Goal: Task Accomplishment & Management: Use online tool/utility

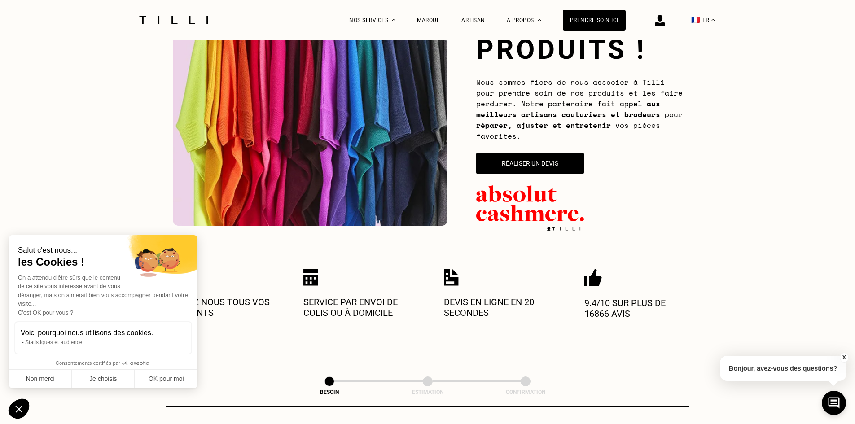
scroll to position [135, 0]
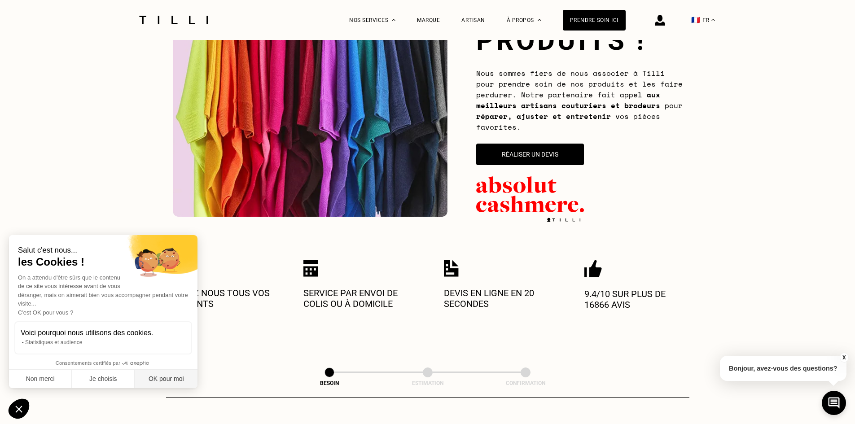
click at [163, 380] on button "OK pour moi" at bounding box center [166, 379] width 63 height 19
checkbox input "true"
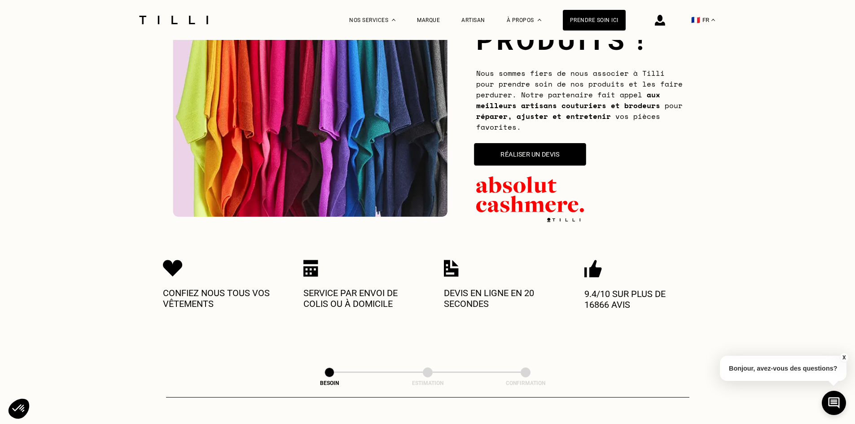
click at [545, 157] on button "Réaliser un devis" at bounding box center [530, 154] width 112 height 22
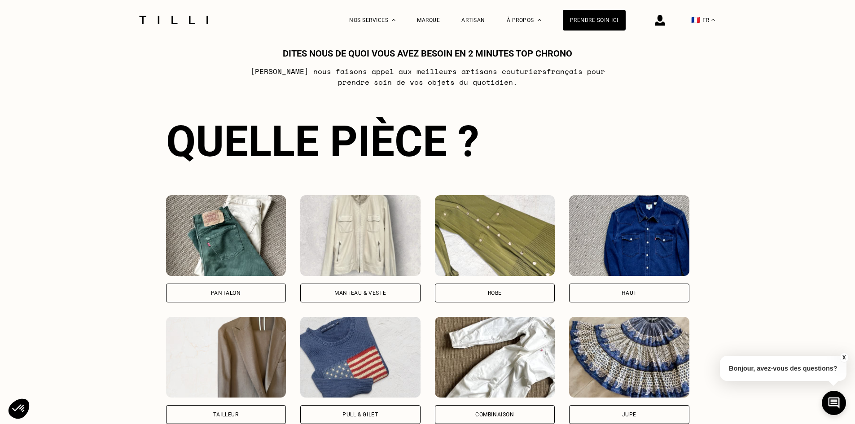
scroll to position [628, 0]
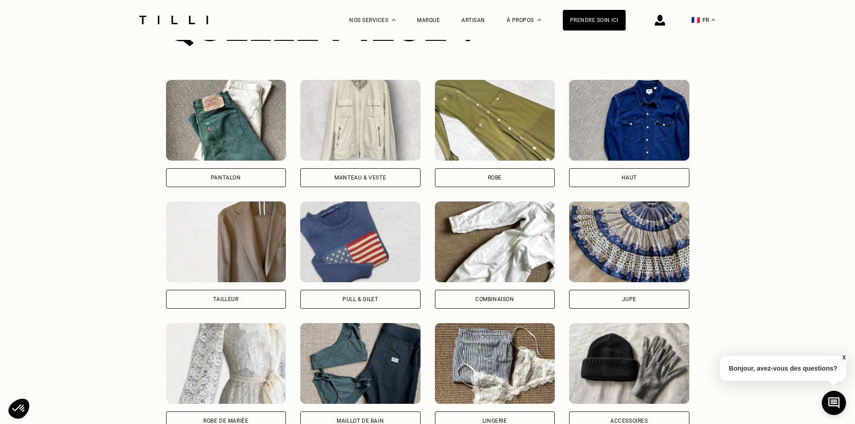
click at [656, 180] on div "Haut" at bounding box center [629, 177] width 120 height 19
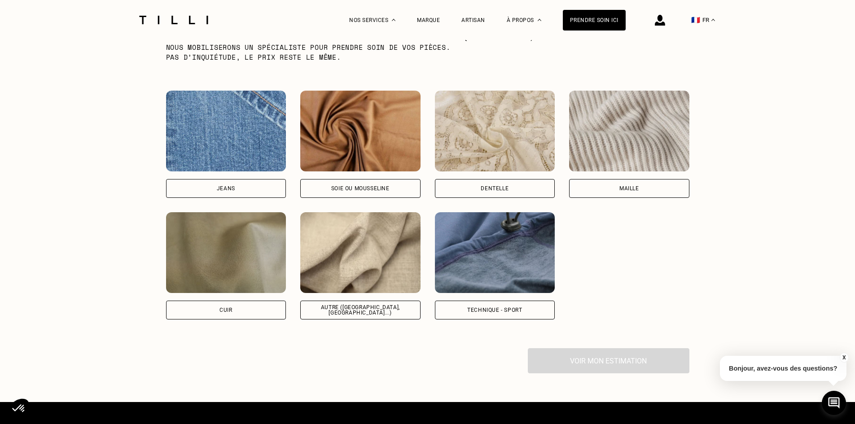
scroll to position [1170, 0]
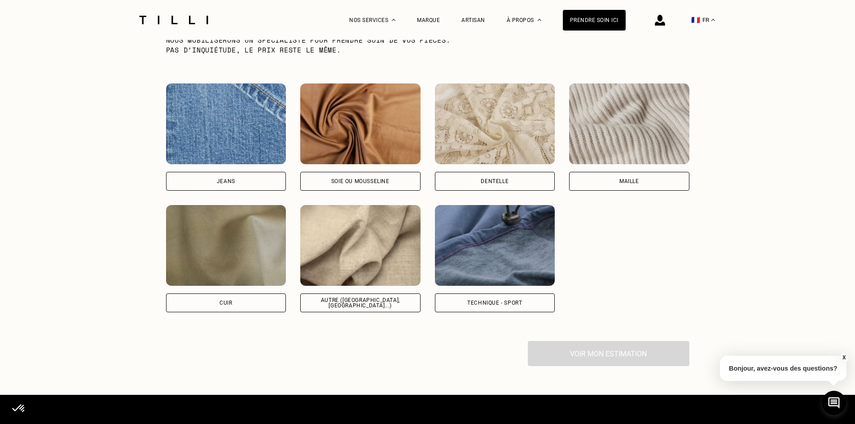
click at [615, 130] on img at bounding box center [629, 123] width 120 height 81
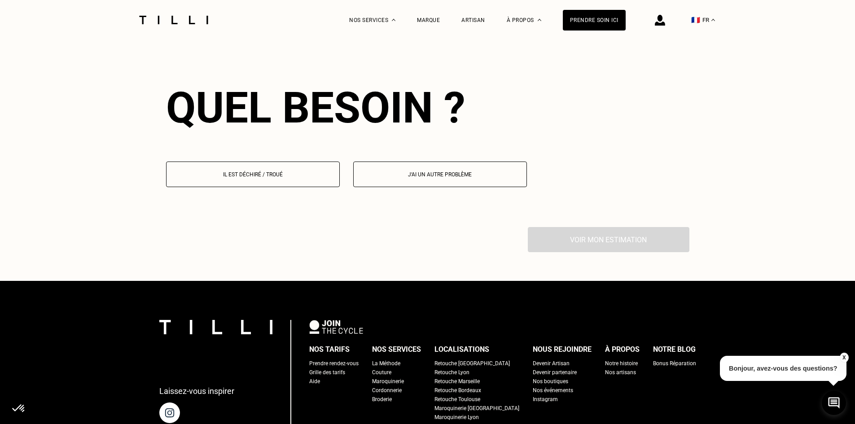
scroll to position [1460, 0]
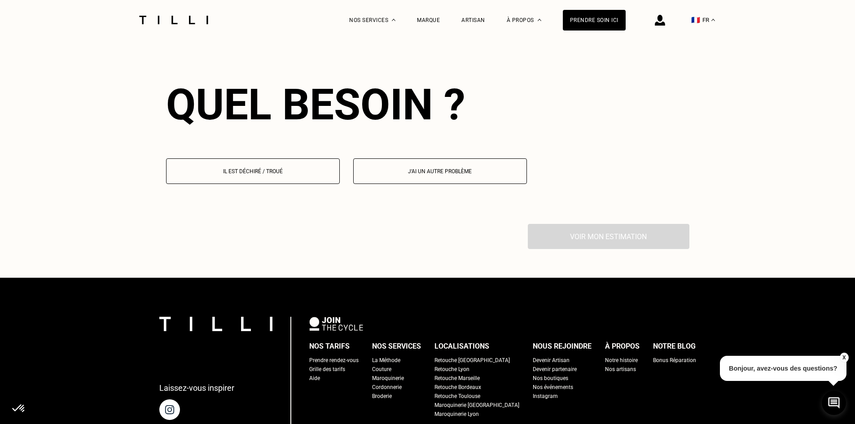
click at [279, 175] on p "Il est déchiré / troué" at bounding box center [253, 171] width 164 height 6
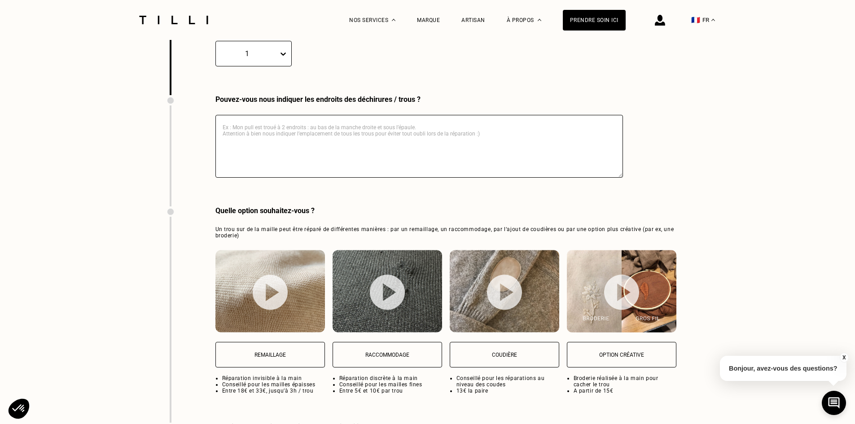
scroll to position [1724, 0]
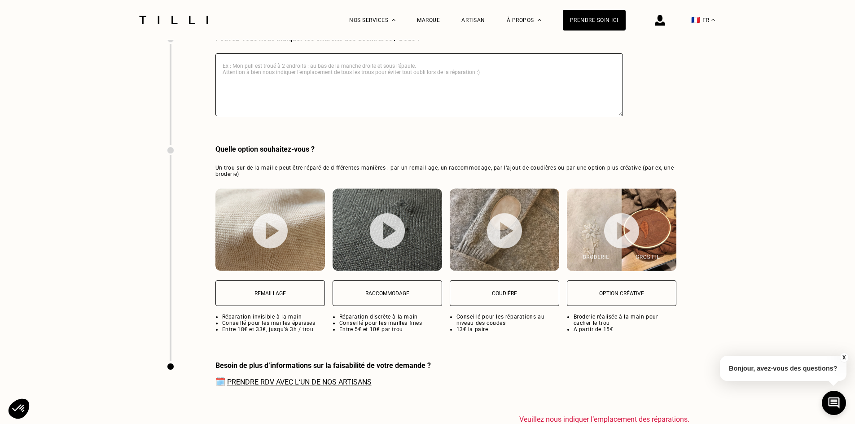
click at [271, 247] on img at bounding box center [270, 230] width 35 height 35
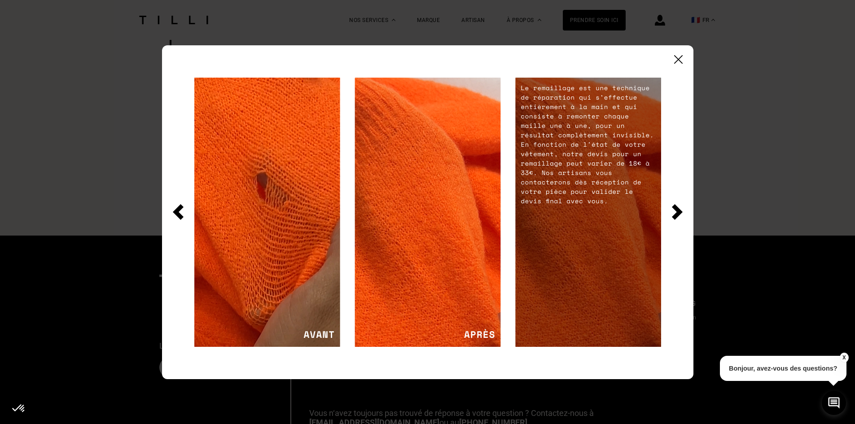
scroll to position [2036, 0]
click at [324, 337] on img at bounding box center [267, 212] width 146 height 269
click at [301, 335] on img at bounding box center [267, 212] width 146 height 269
click at [280, 228] on img at bounding box center [267, 212] width 146 height 269
click at [393, 291] on img at bounding box center [427, 212] width 146 height 269
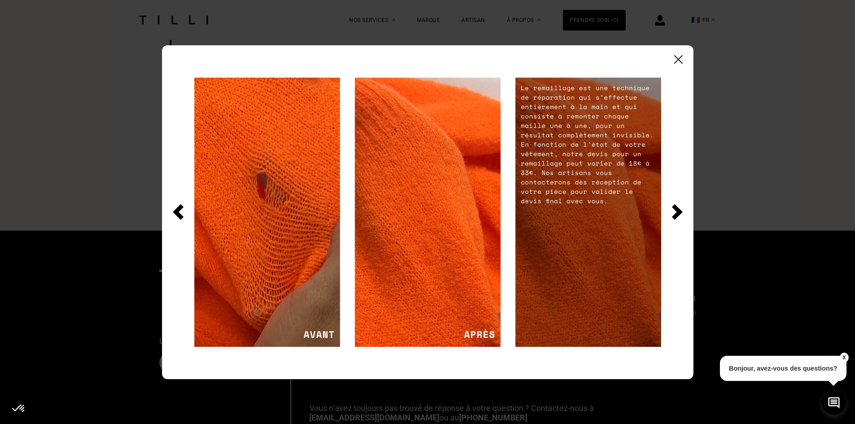
drag, startPoint x: 254, startPoint y: 197, endPoint x: 249, endPoint y: 197, distance: 4.9
click at [253, 197] on img at bounding box center [267, 212] width 146 height 269
click at [249, 197] on img at bounding box center [267, 212] width 146 height 269
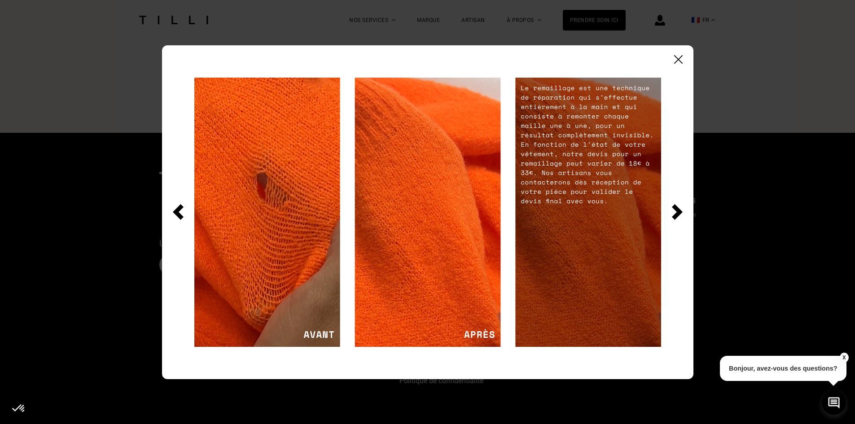
scroll to position [2142, 0]
click at [672, 214] on img at bounding box center [677, 212] width 11 height 16
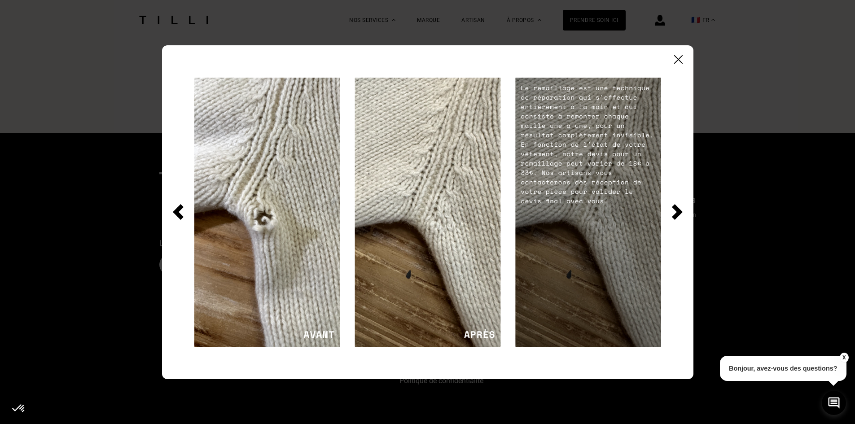
click at [179, 214] on img at bounding box center [178, 212] width 11 height 16
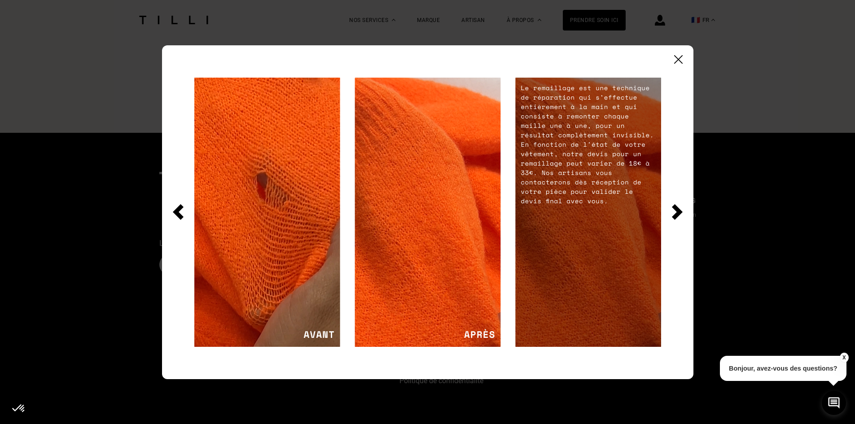
click at [274, 230] on img at bounding box center [267, 212] width 146 height 269
click at [676, 60] on img at bounding box center [678, 59] width 9 height 9
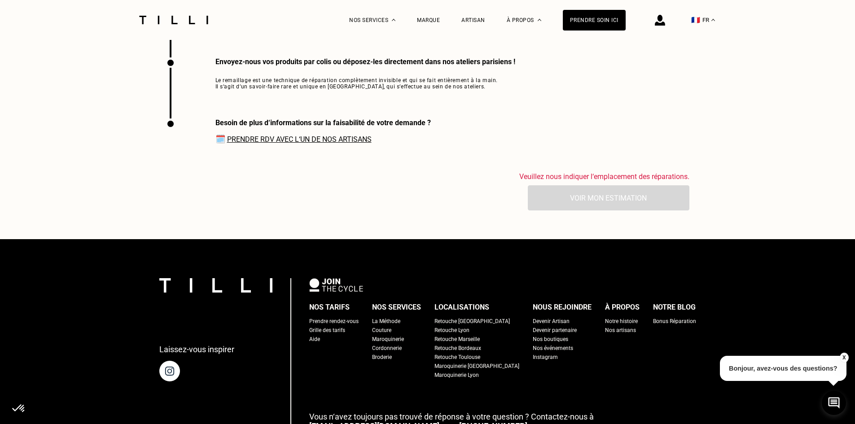
scroll to position [1918, 0]
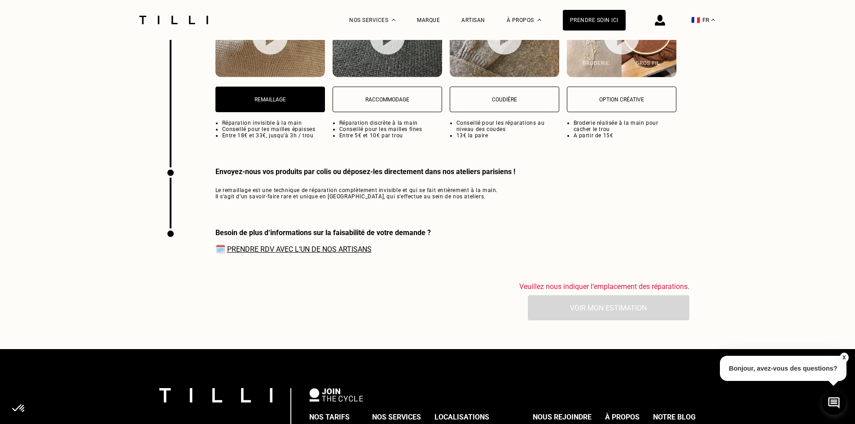
click at [284, 253] on link "Prendre RDV avec l‘un de nos artisans" at bounding box center [299, 249] width 144 height 9
click at [621, 314] on div "Veuillez nous indiquer l‘emplacement des réparations. Voir mon estimation" at bounding box center [427, 301] width 523 height 38
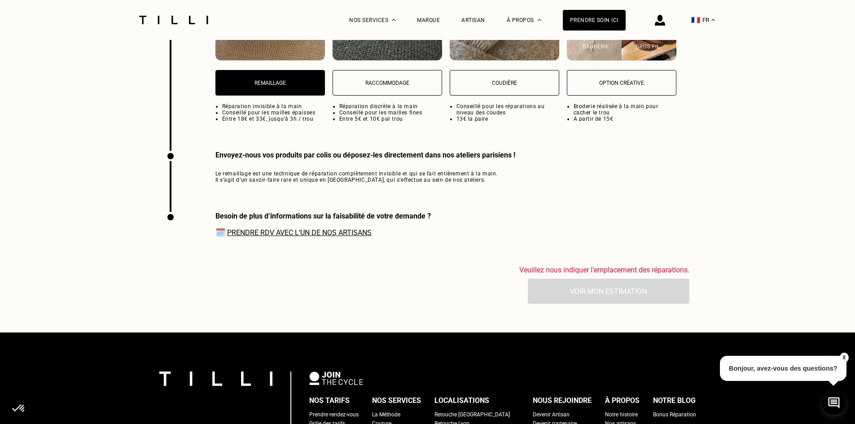
scroll to position [1963, 0]
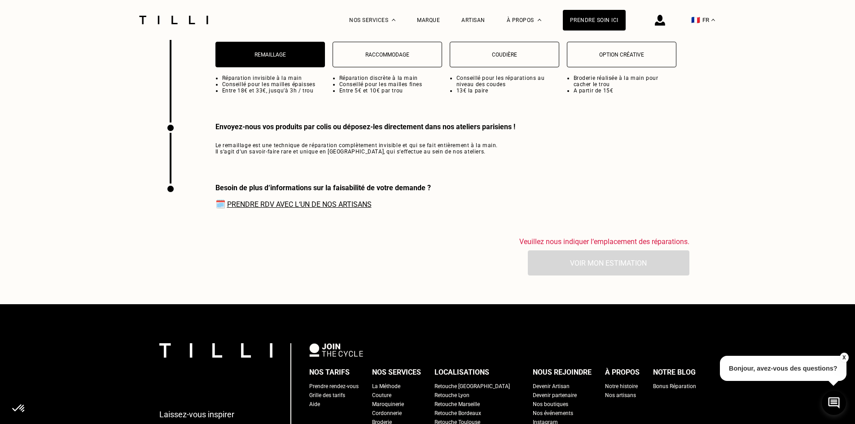
click at [572, 246] on span "Veuillez nous indiquer l‘emplacement des réparations." at bounding box center [604, 241] width 170 height 9
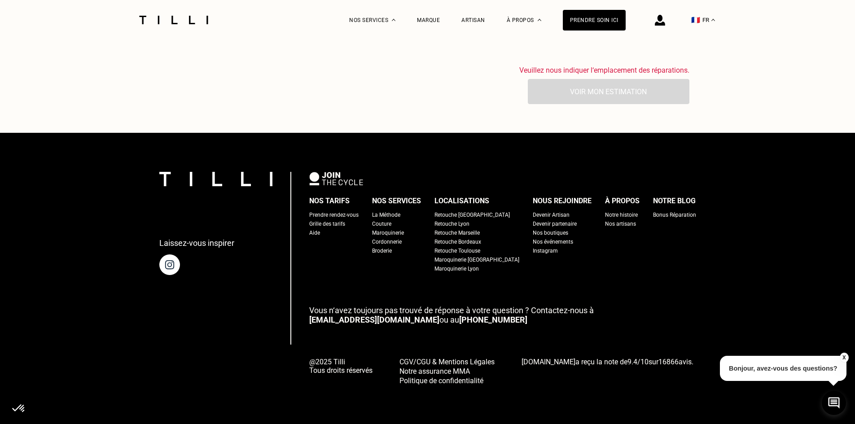
scroll to position [2142, 0]
click at [321, 220] on div "Grille des tarifs" at bounding box center [327, 223] width 36 height 9
select select "FR"
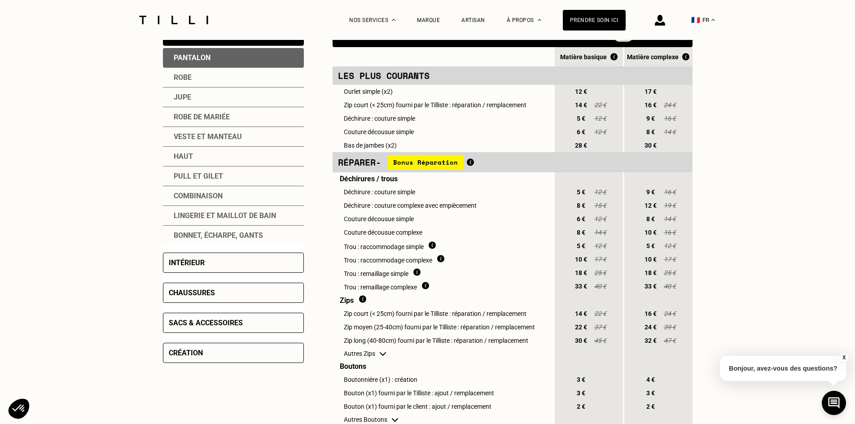
scroll to position [224, 0]
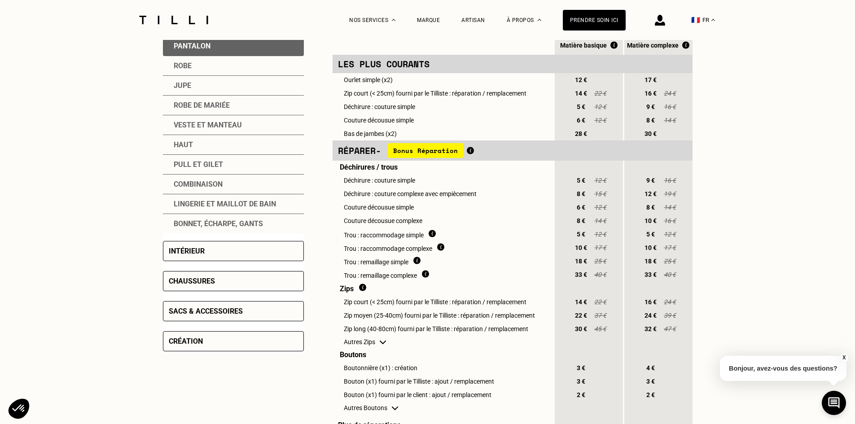
click at [210, 167] on div "Pull et gilet" at bounding box center [233, 165] width 141 height 20
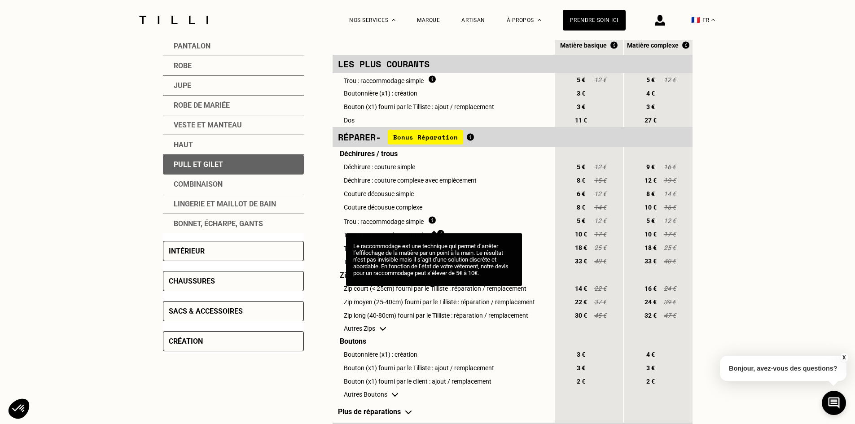
click at [434, 222] on img at bounding box center [431, 220] width 7 height 8
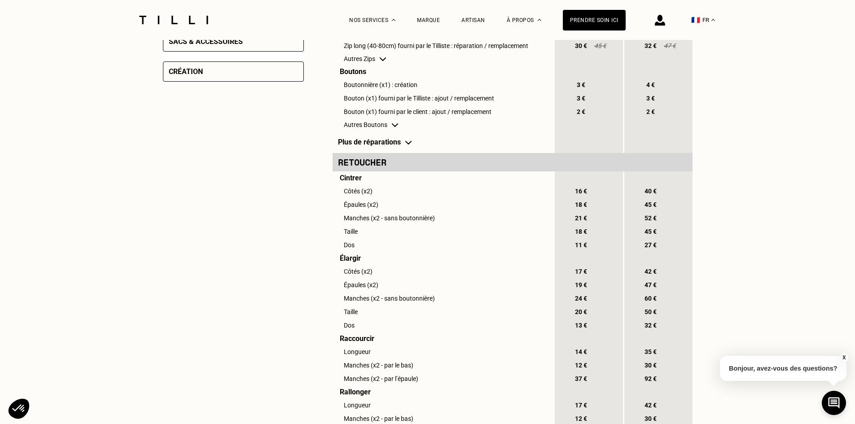
scroll to position [493, 0]
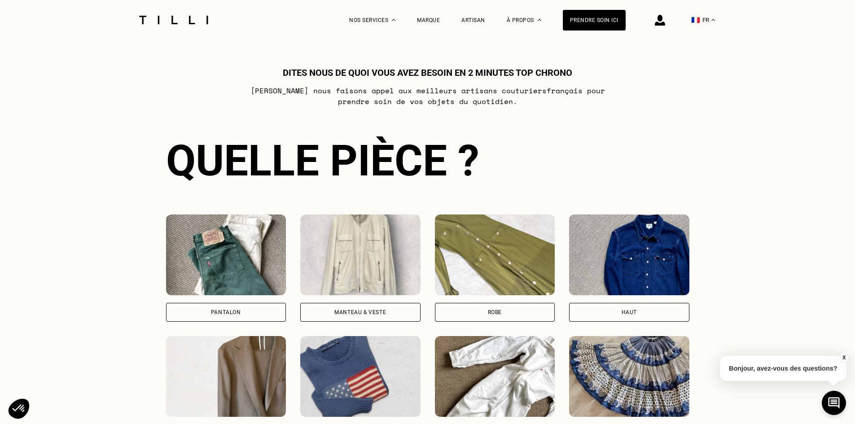
scroll to position [1012, 0]
